Goal: Task Accomplishment & Management: Use online tool/utility

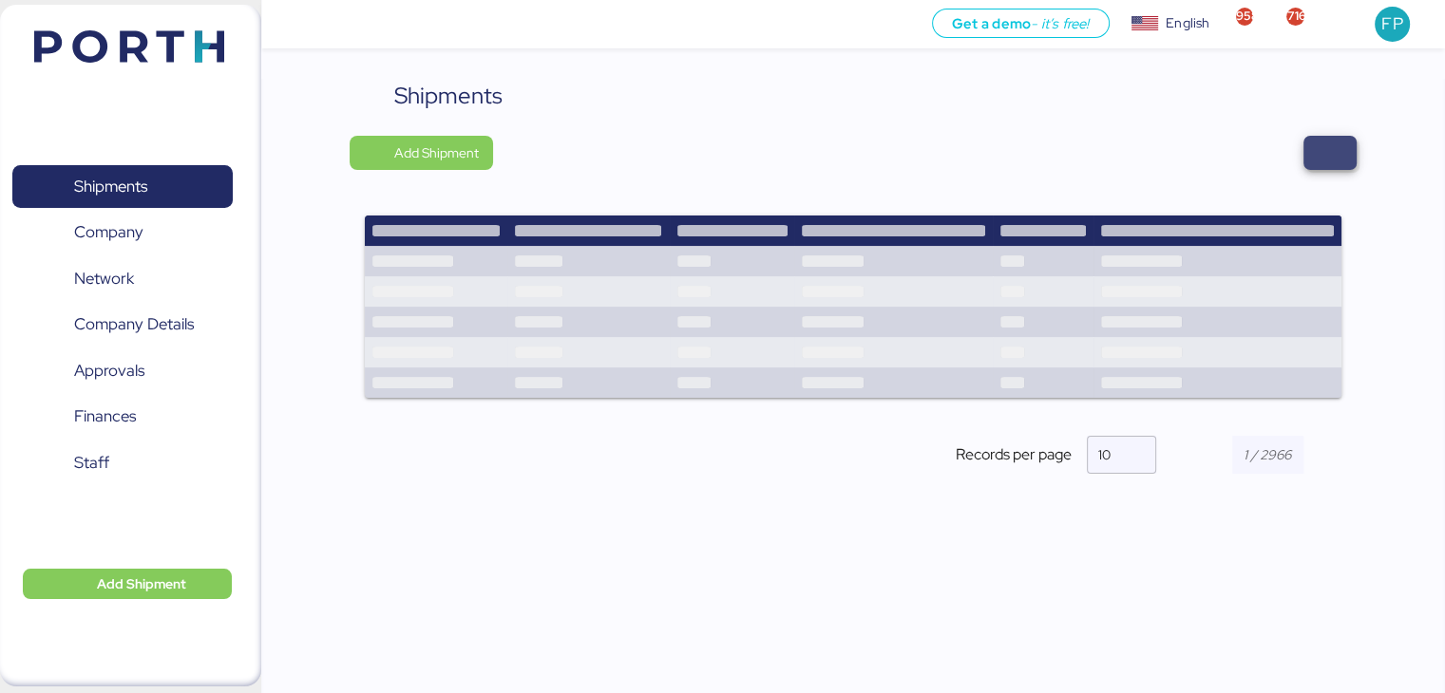
click at [1345, 158] on span "button" at bounding box center [1329, 153] width 53 height 34
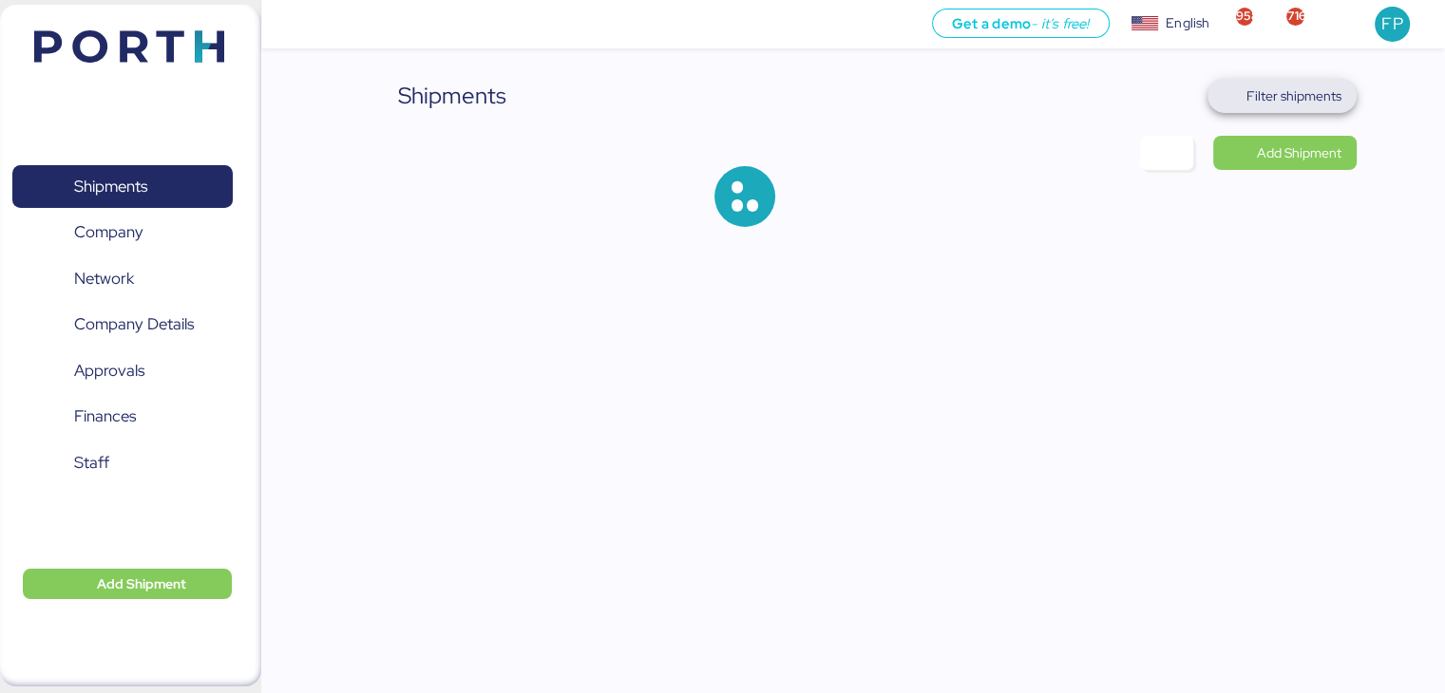
click at [1276, 102] on span "Filter shipments" at bounding box center [1293, 96] width 95 height 23
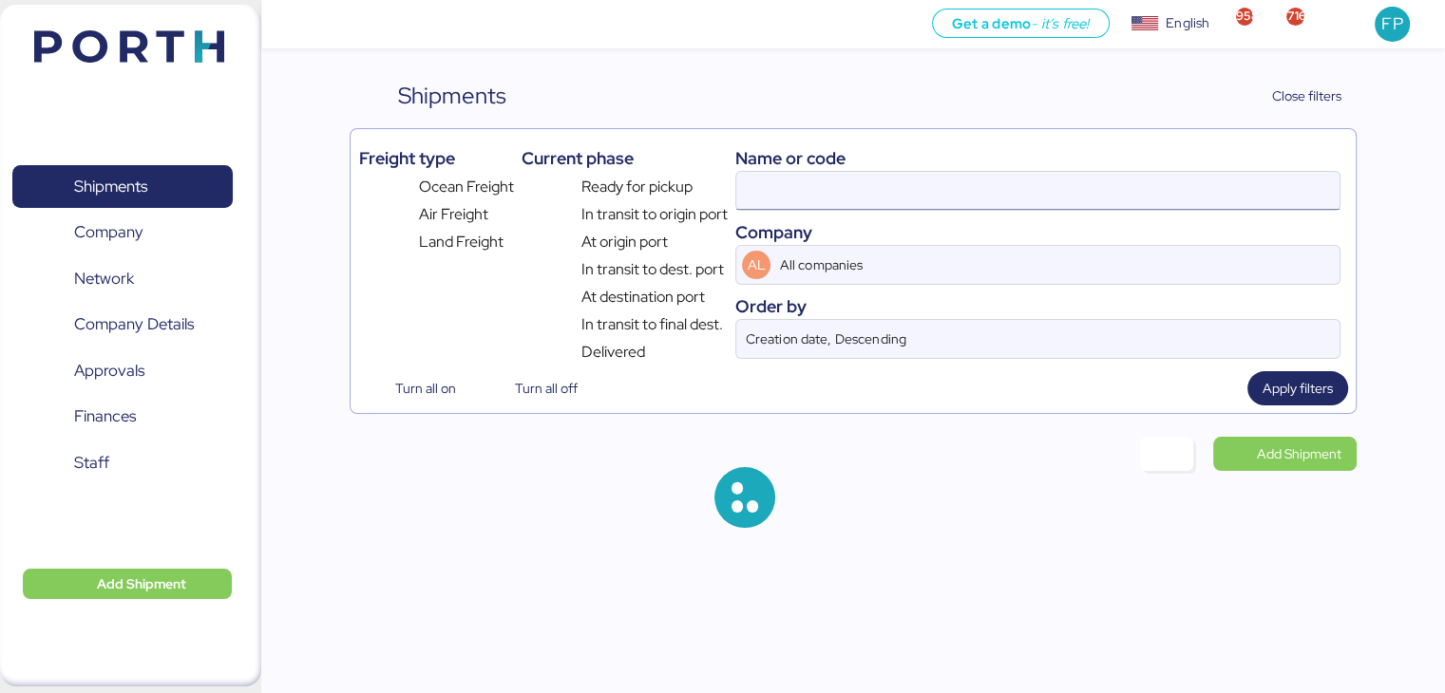
click at [779, 199] on input at bounding box center [1037, 191] width 602 height 38
click at [779, 199] on input "A0052255" at bounding box center [1037, 191] width 602 height 38
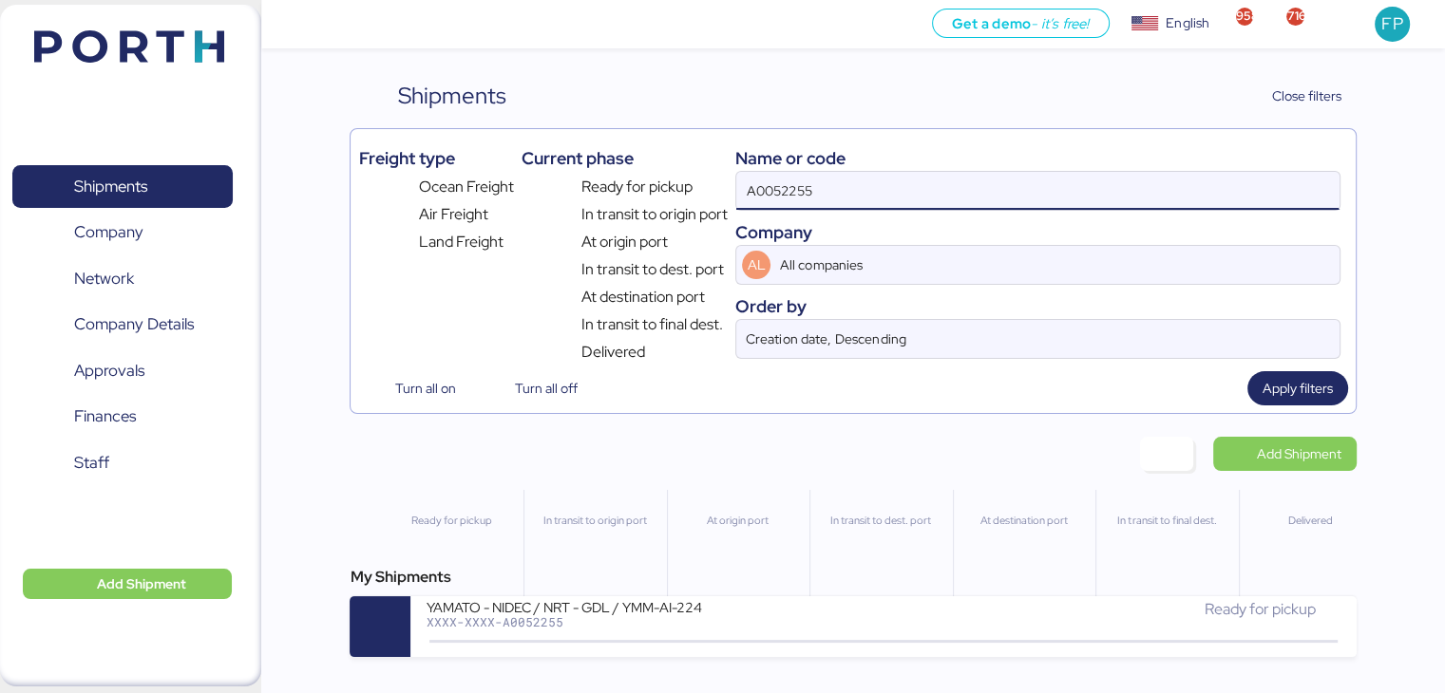
click at [779, 199] on input "A0052255" at bounding box center [1037, 191] width 602 height 38
paste input "O0052128"
type input "O0052128"
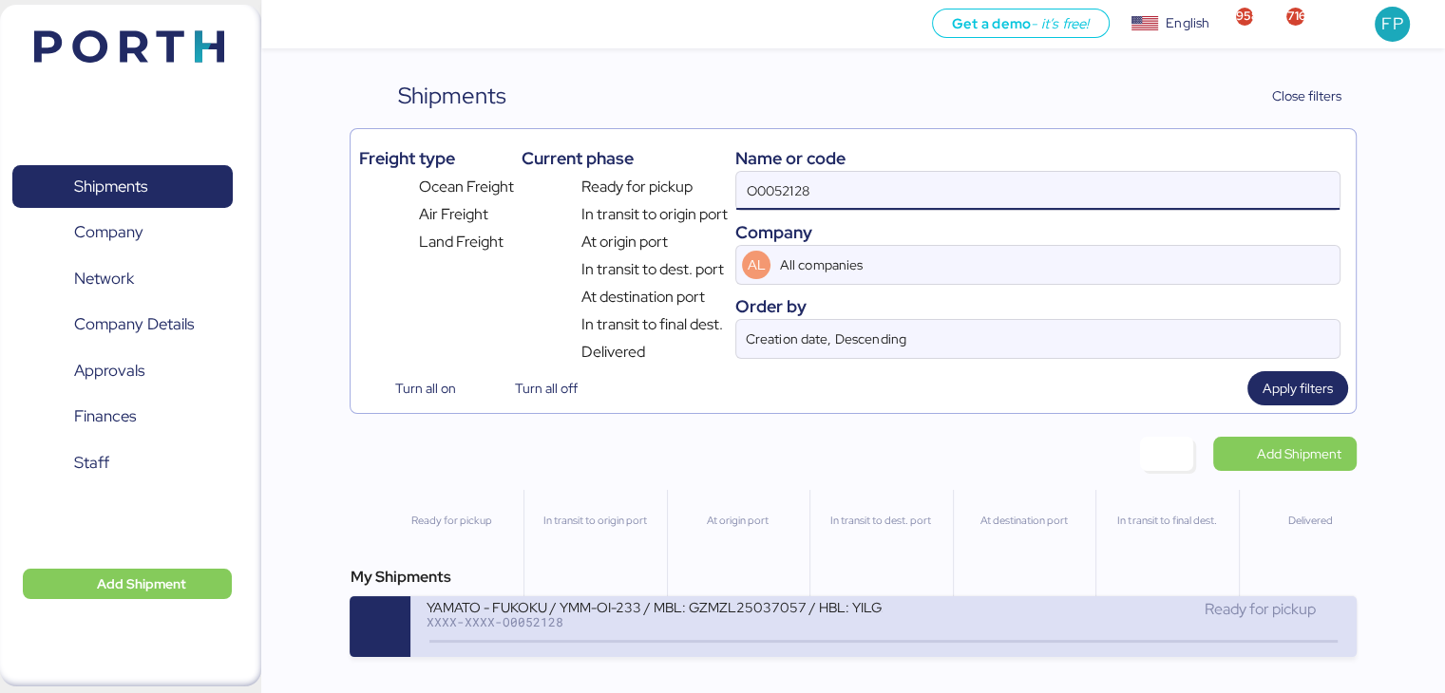
click at [742, 621] on div "XXXX-XXXX-O0052128" at bounding box center [654, 622] width 456 height 13
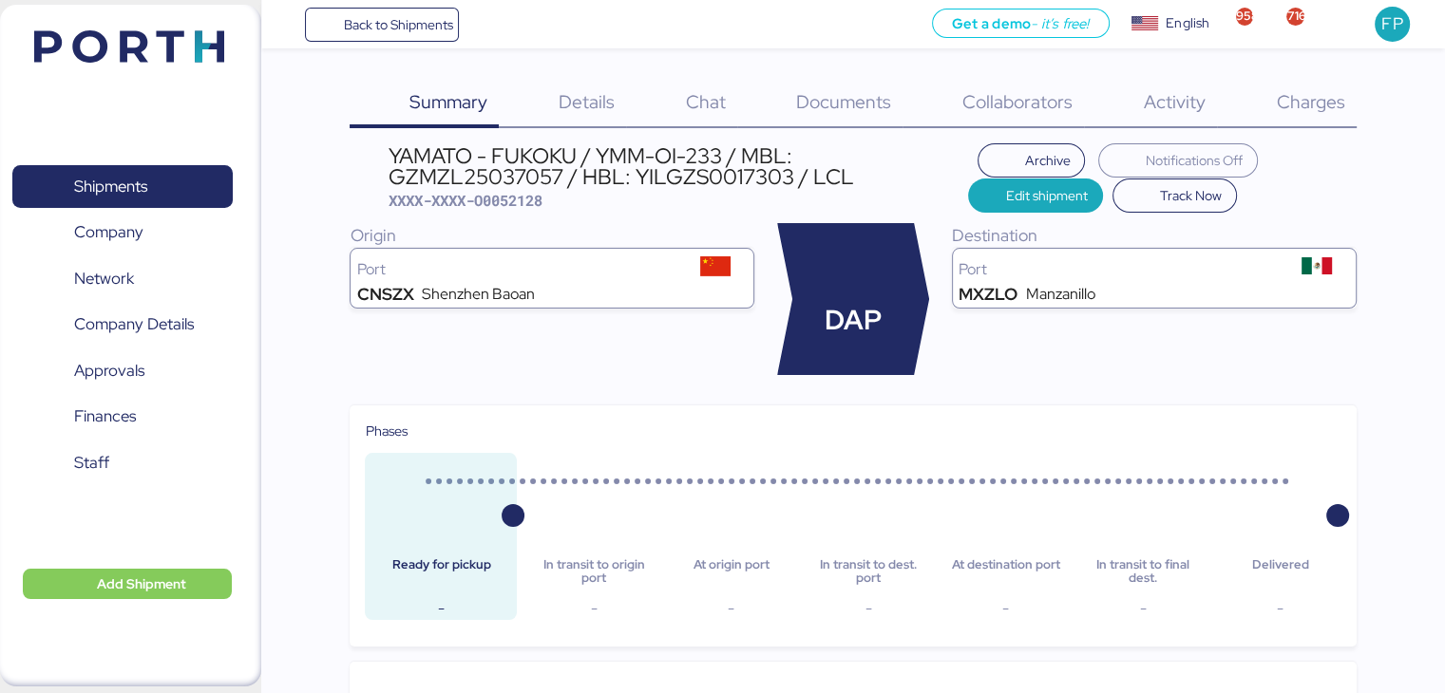
click at [1310, 119] on div "Charges 0" at bounding box center [1287, 103] width 140 height 49
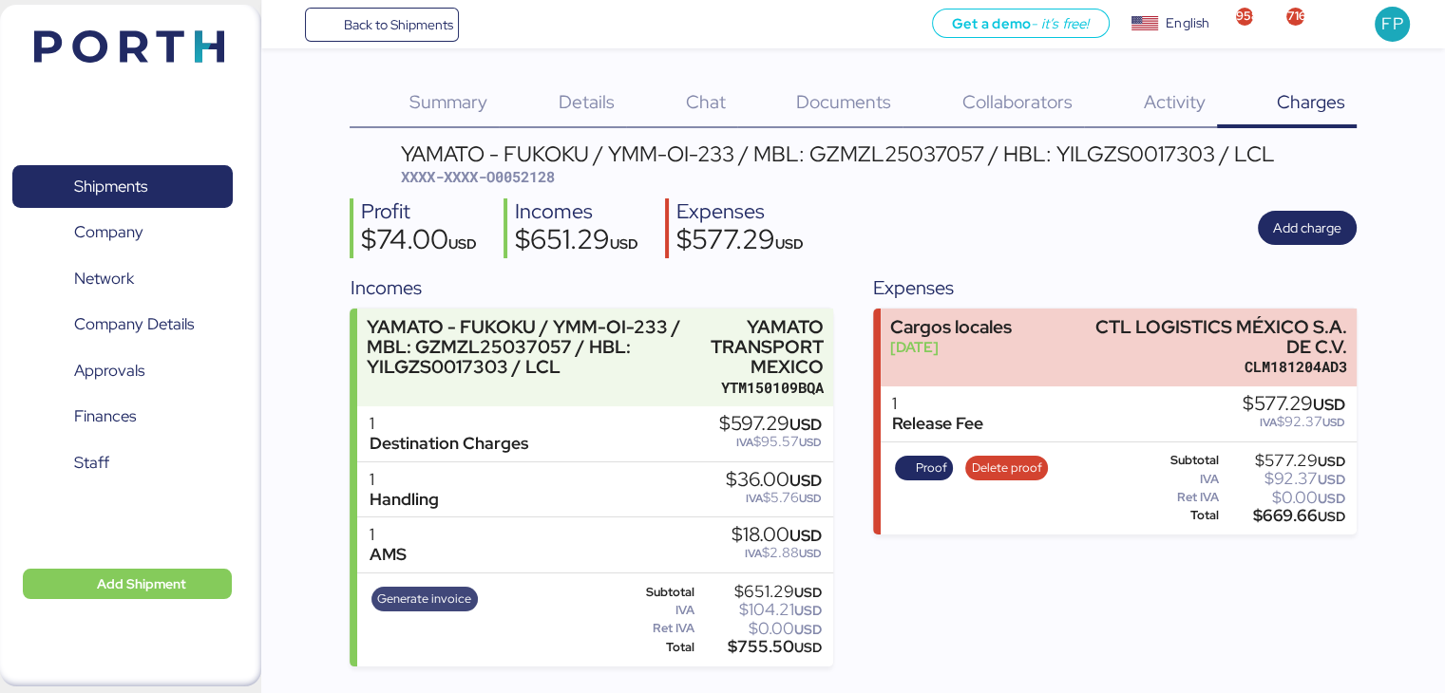
click at [424, 604] on span "Generate invoice" at bounding box center [424, 599] width 94 height 21
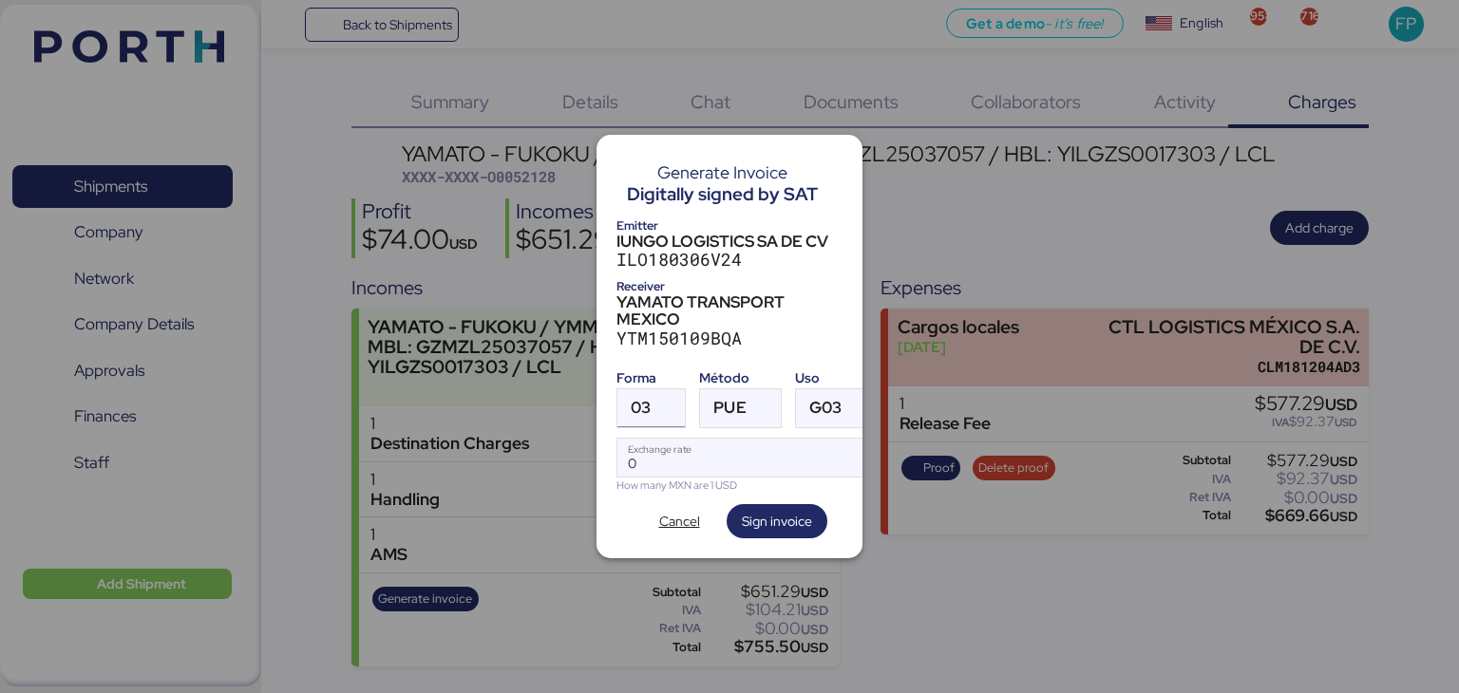
click at [643, 400] on span "03" at bounding box center [641, 408] width 20 height 16
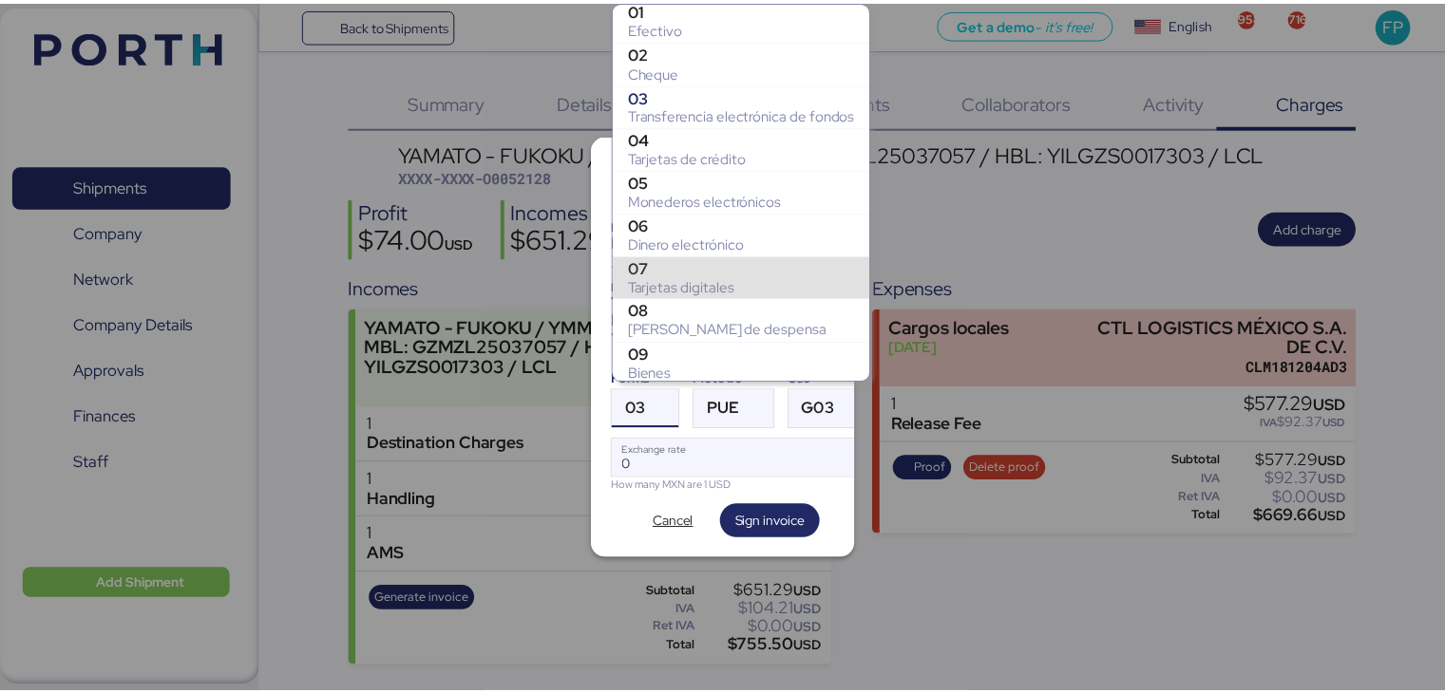
scroll to position [262, 0]
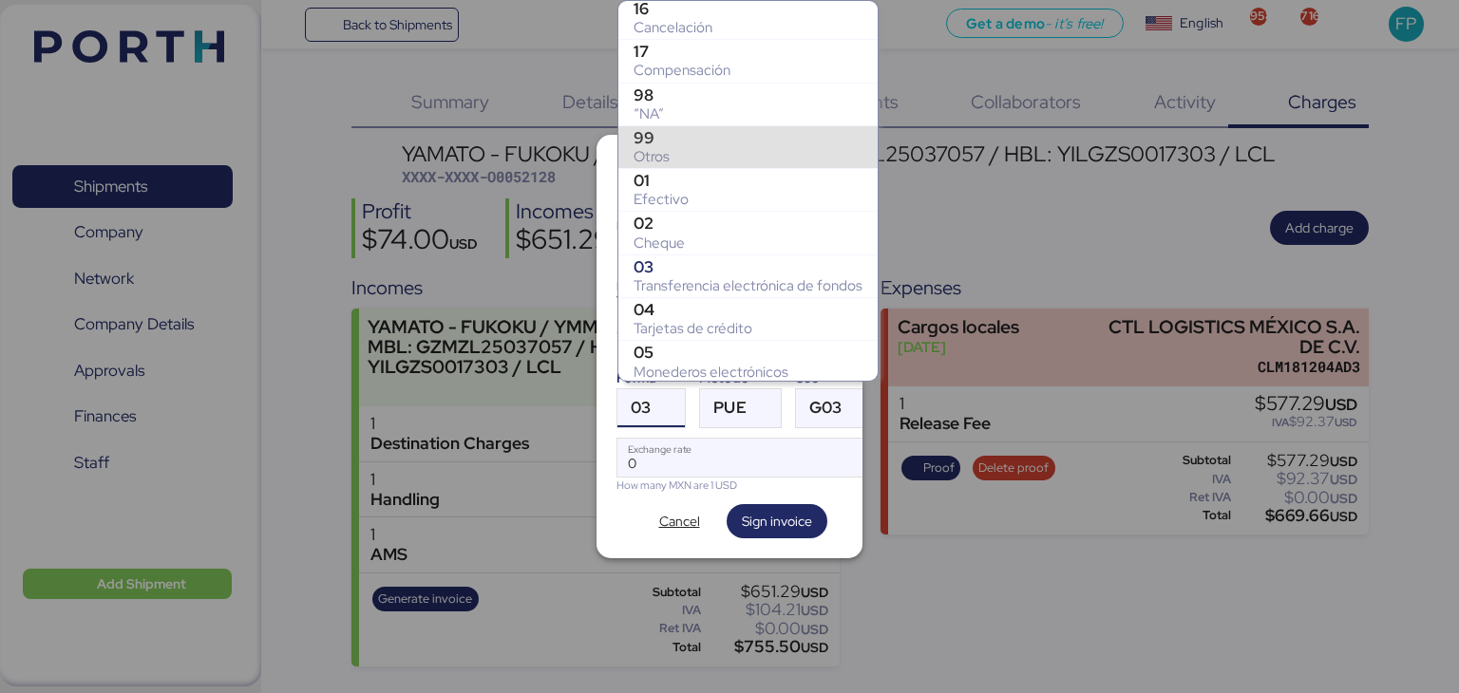
click at [669, 147] on div "Otros" at bounding box center [748, 156] width 229 height 19
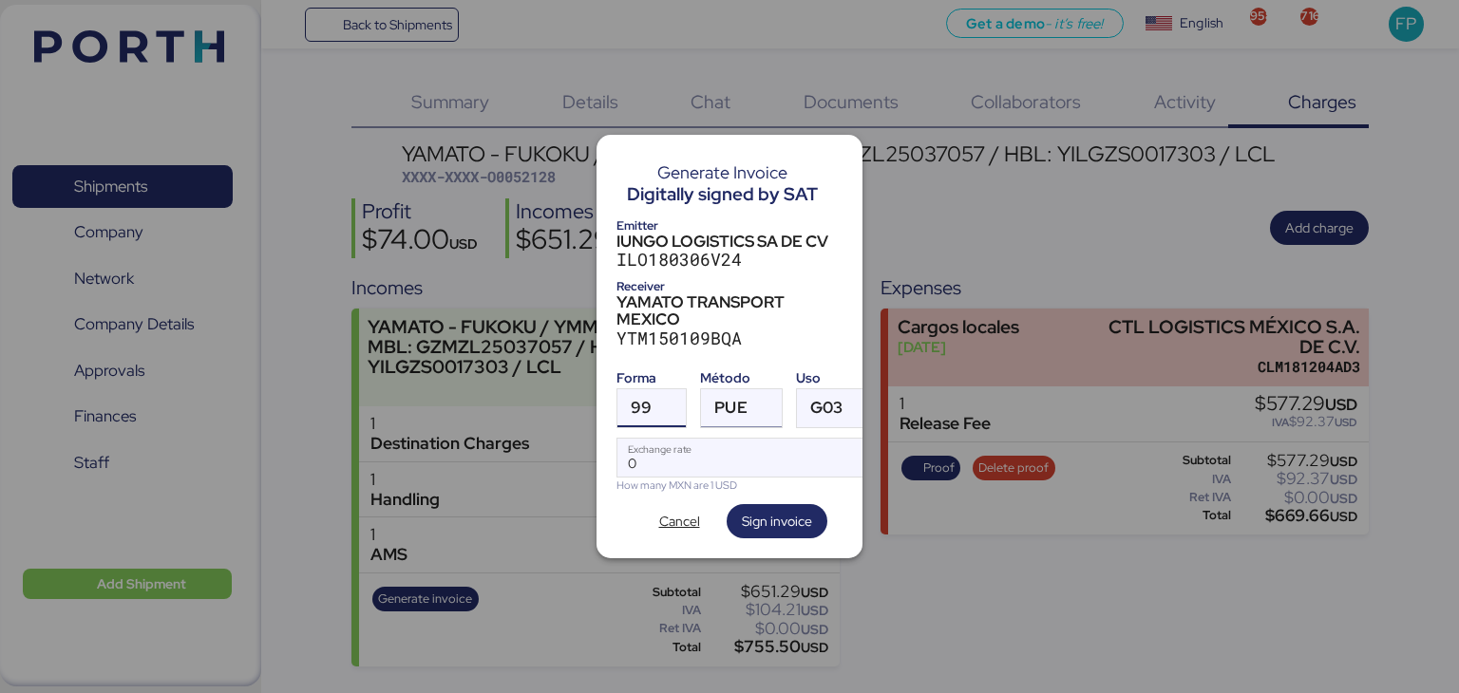
click at [711, 416] on div "PUE" at bounding box center [724, 408] width 46 height 38
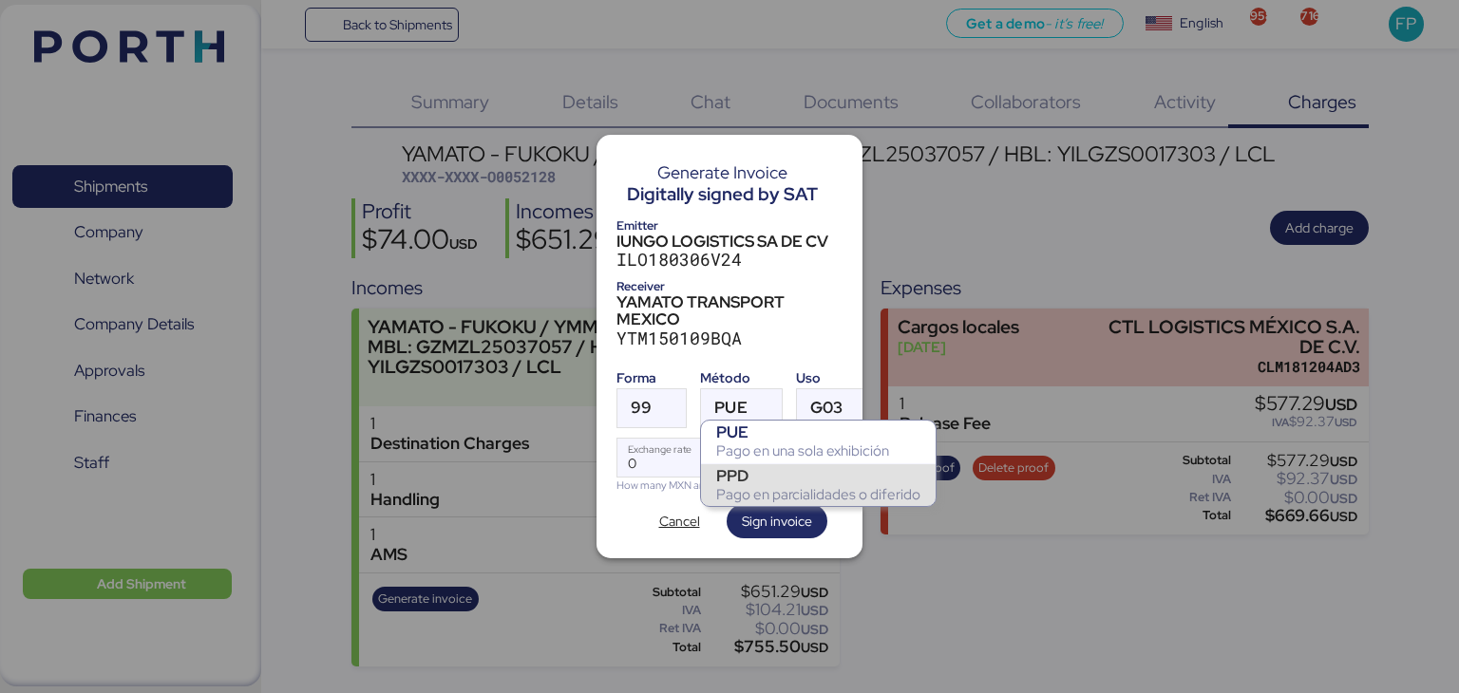
click at [749, 493] on div "Pago en parcialidades o diferido" at bounding box center [818, 494] width 204 height 19
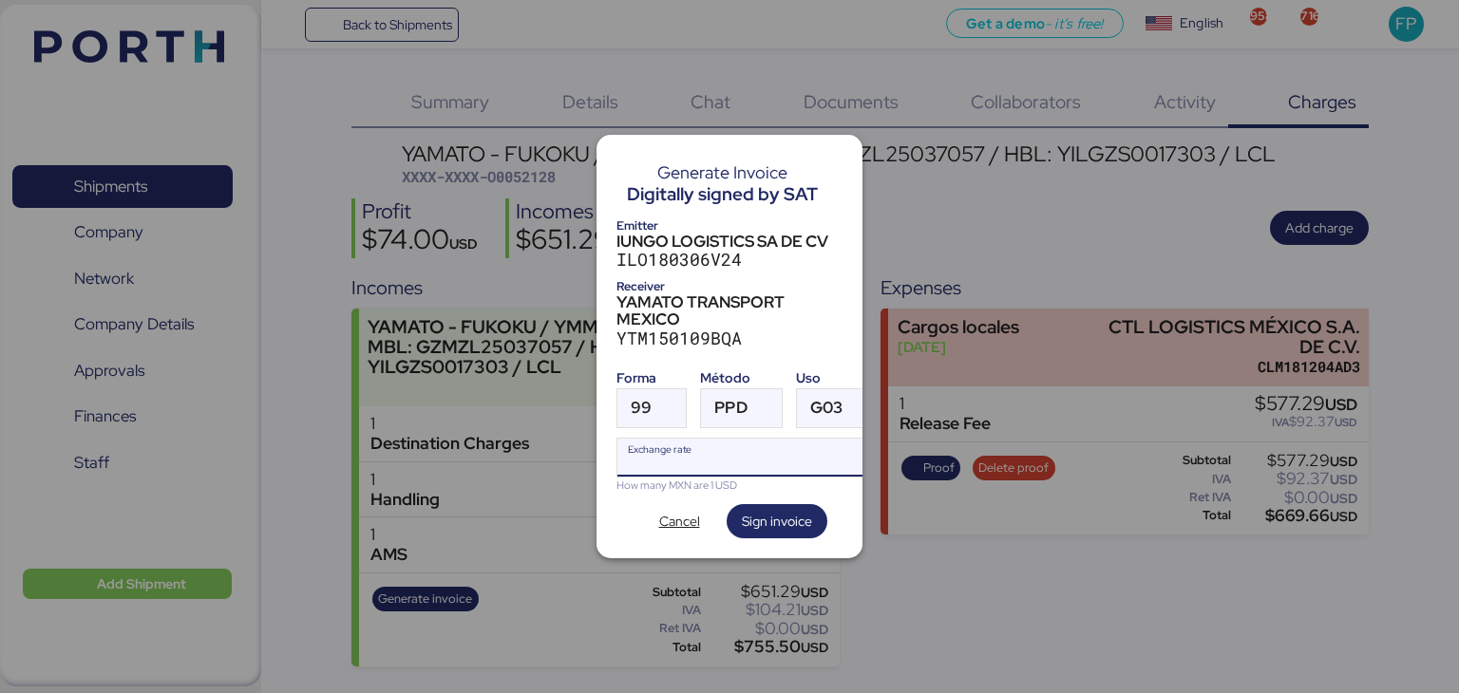
click at [727, 445] on input "Exchange rate" at bounding box center [746, 458] width 259 height 38
type input "0"
paste input "18.3945"
type input "18.3945"
click at [790, 510] on span "Sign invoice" at bounding box center [777, 521] width 70 height 23
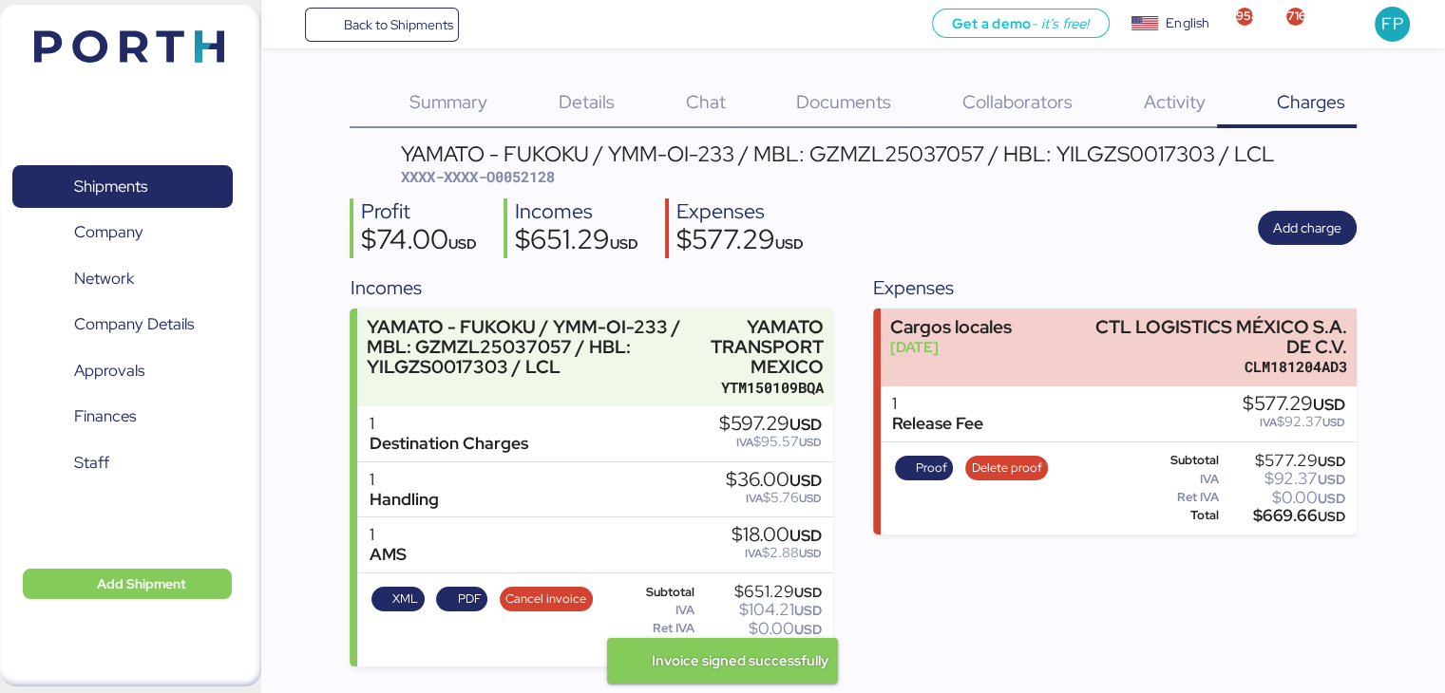
click at [503, 180] on span "XXXX-XXXX-O0052128" at bounding box center [478, 176] width 154 height 19
copy span "O0052128"
click at [756, 650] on div "$755.50 USD" at bounding box center [759, 647] width 123 height 14
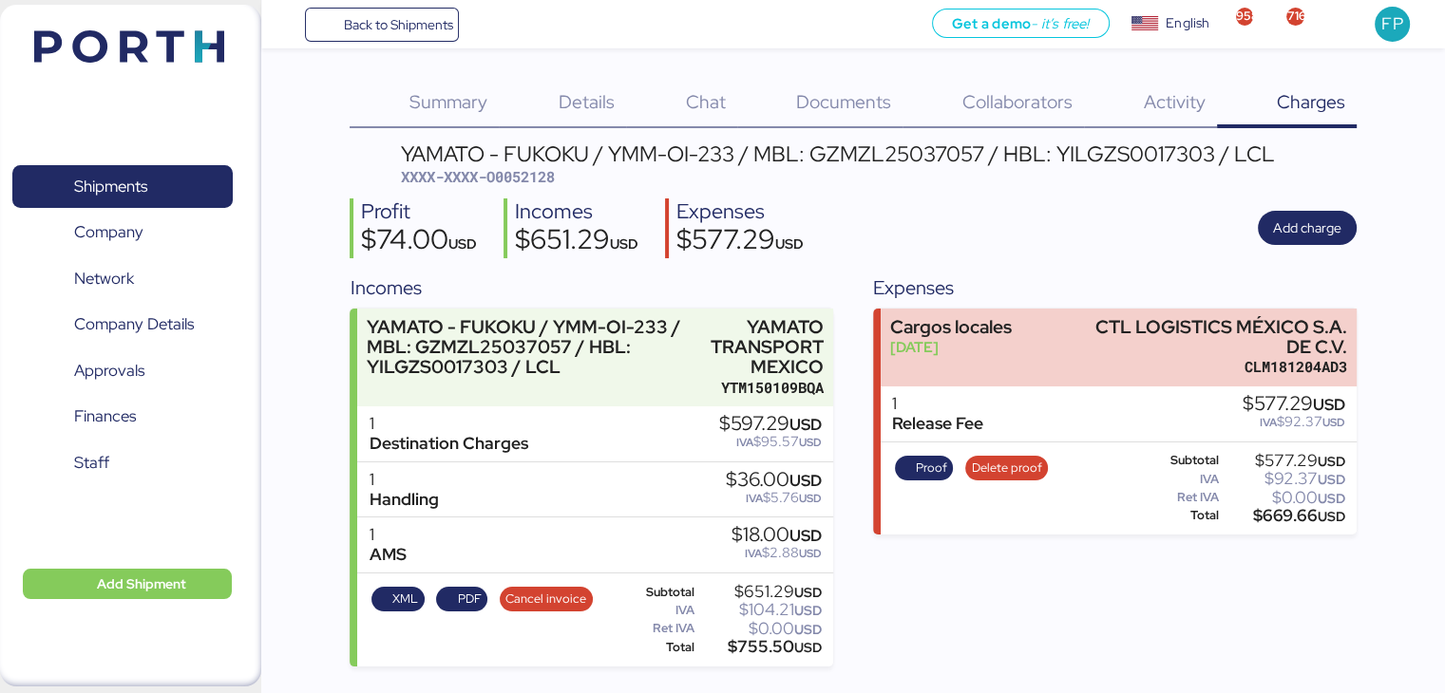
copy div "755.50"
click at [889, 144] on div "YAMATO - FUKOKU / YMM-OI-233 / MBL: GZMZL25037057 / HBL: YILGZS0017303 / LCL" at bounding box center [838, 153] width 874 height 21
copy div "GZMZL25037057"
drag, startPoint x: 608, startPoint y: 148, endPoint x: 733, endPoint y: 161, distance: 126.1
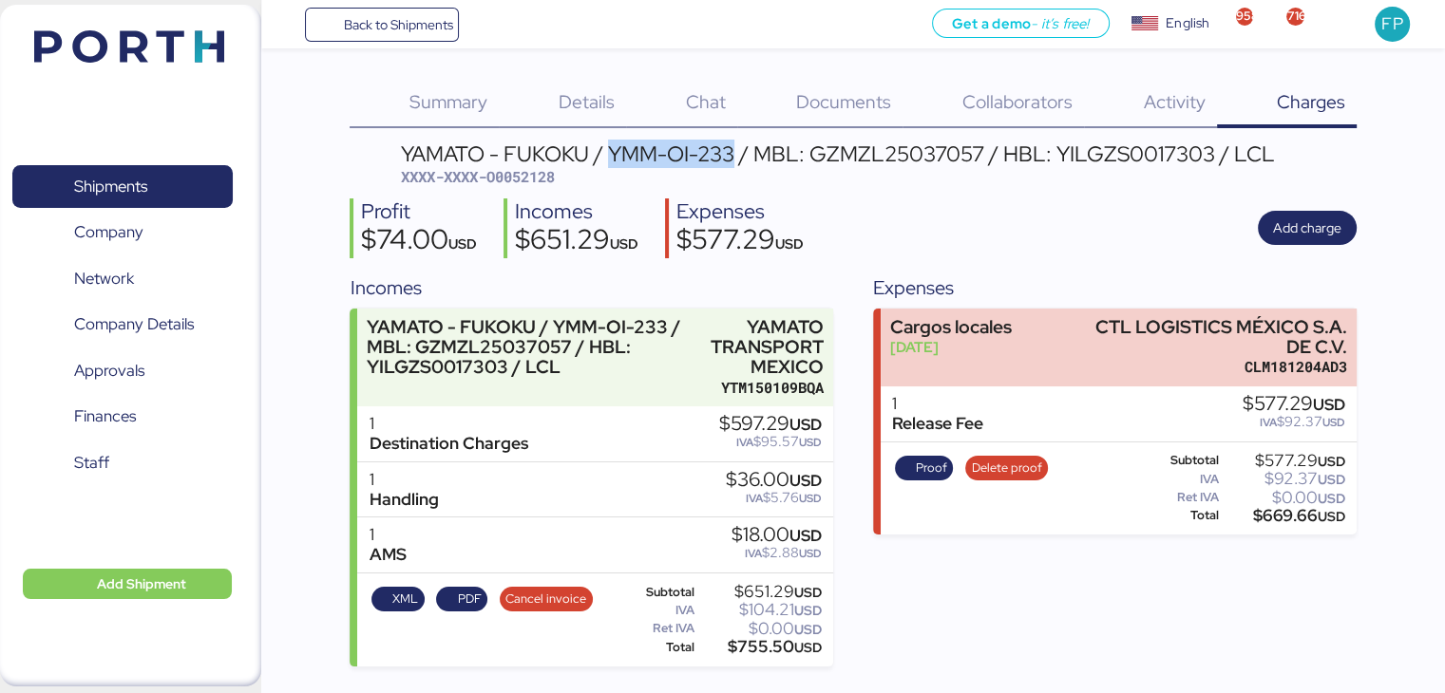
click at [733, 161] on div "YAMATO - FUKOKU / YMM-OI-233 / MBL: GZMZL25037057 / HBL: YILGZS0017303 / LCL" at bounding box center [838, 153] width 874 height 21
copy div "YMM-OI-233"
